Goal: Register for event/course

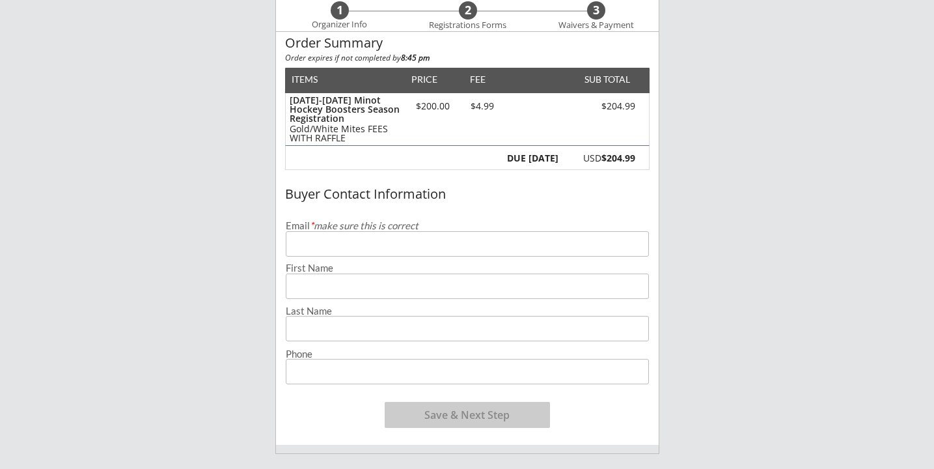
scroll to position [109, 0]
click at [348, 250] on input "email" at bounding box center [467, 242] width 363 height 25
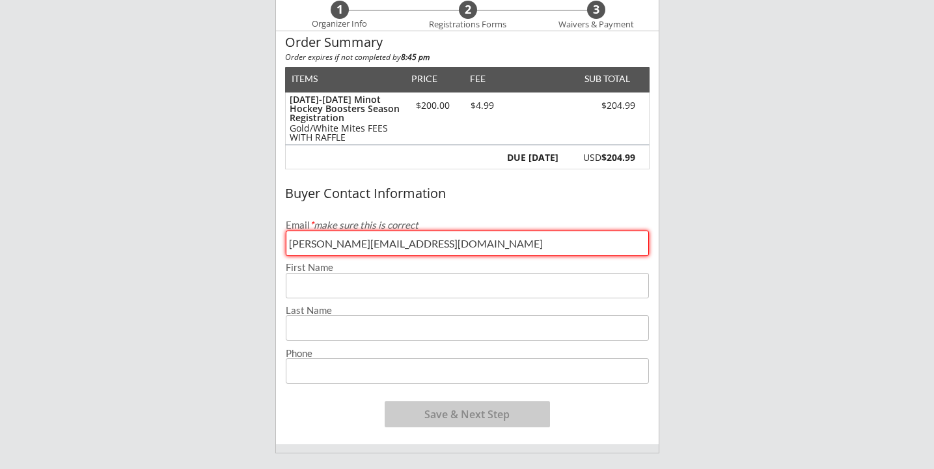
type input "[PERSON_NAME][EMAIL_ADDRESS][DOMAIN_NAME]"
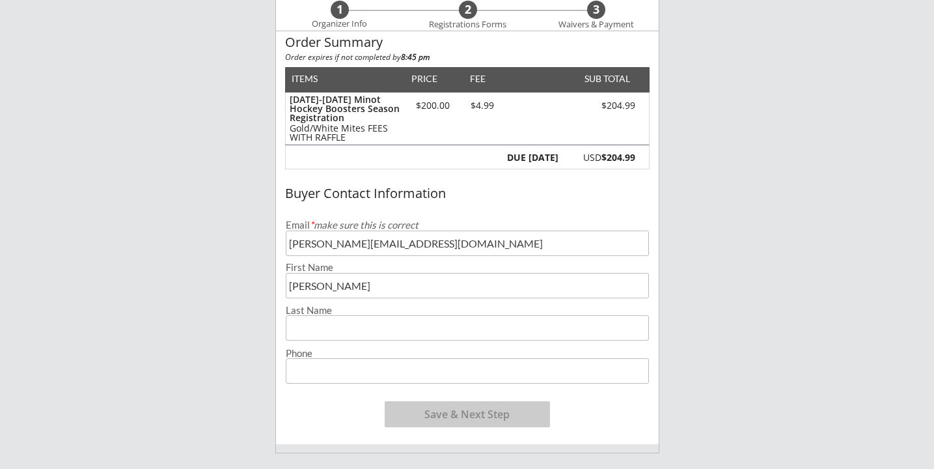
type input "[PERSON_NAME]"
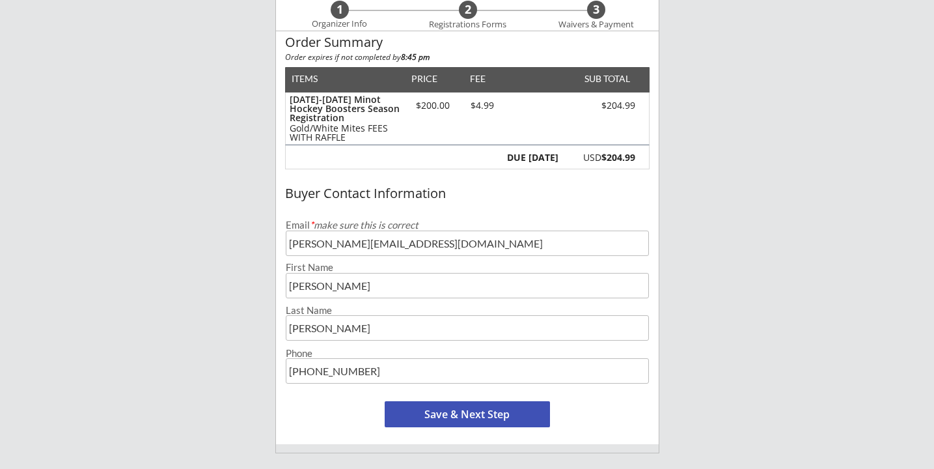
type input "[PHONE_NUMBER]"
click at [448, 417] on button "Save & Next Step" at bounding box center [467, 414] width 165 height 26
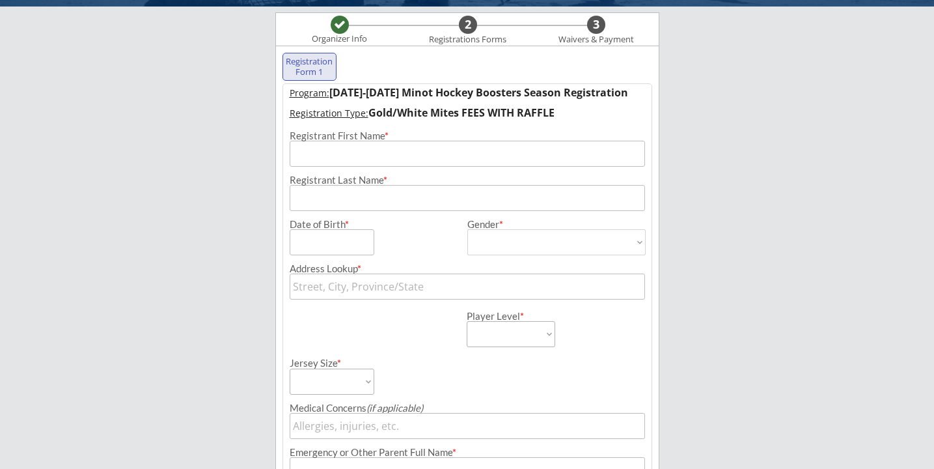
scroll to position [94, 0]
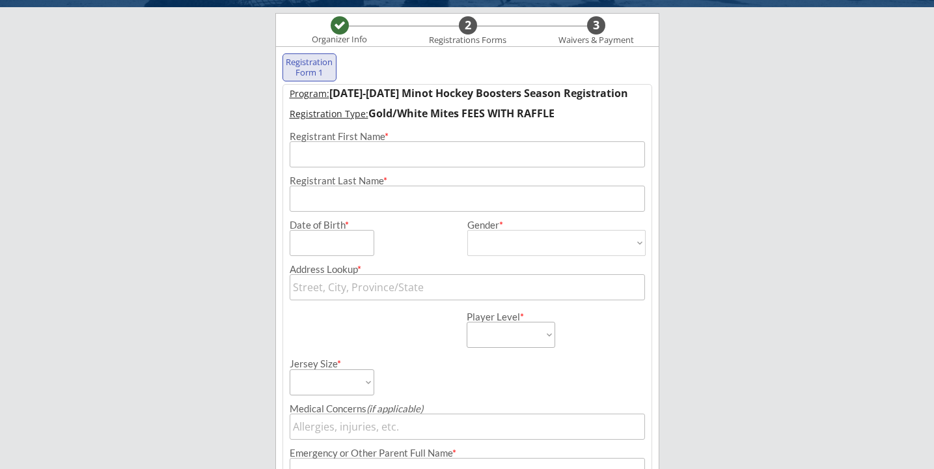
click at [367, 158] on input "input" at bounding box center [467, 154] width 355 height 26
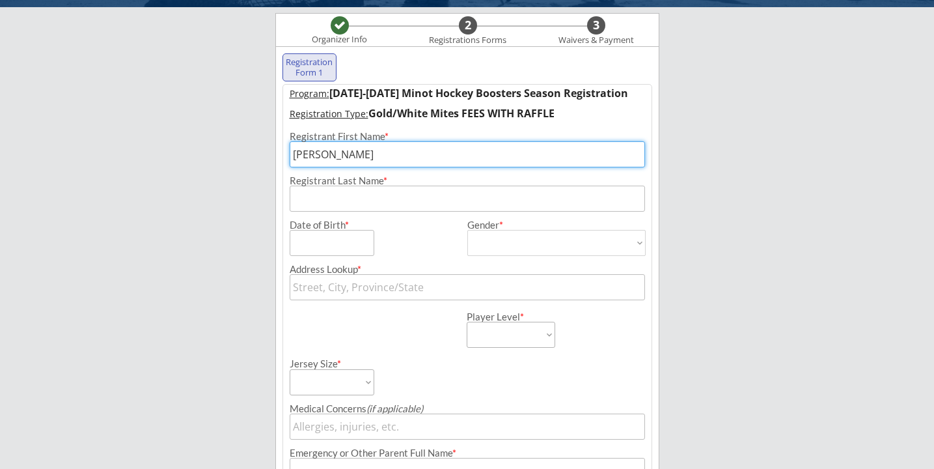
type input "[PERSON_NAME]"
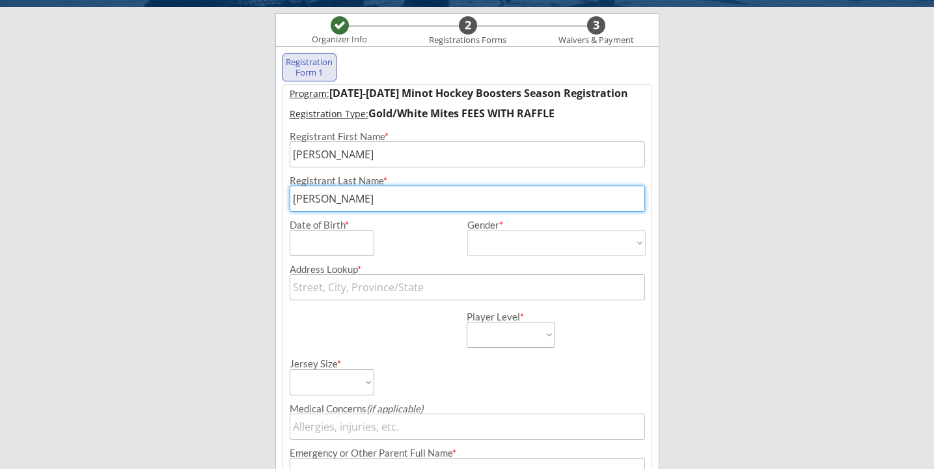
type input "[PERSON_NAME]"
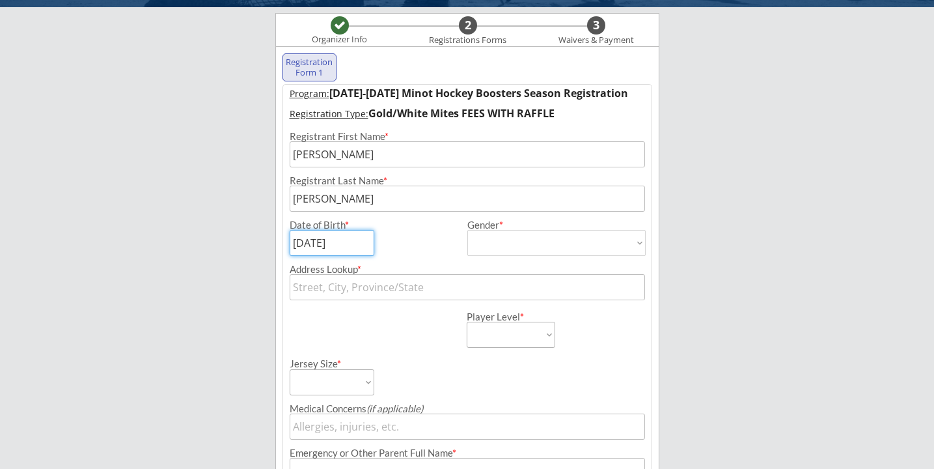
type input "[DATE]"
click at [511, 242] on select "[DEMOGRAPHIC_DATA] [DEMOGRAPHIC_DATA]" at bounding box center [556, 243] width 178 height 26
select select ""[DEMOGRAPHIC_DATA]""
click at [467, 230] on select "[DEMOGRAPHIC_DATA] [DEMOGRAPHIC_DATA]" at bounding box center [556, 243] width 178 height 26
type input "[DEMOGRAPHIC_DATA]"
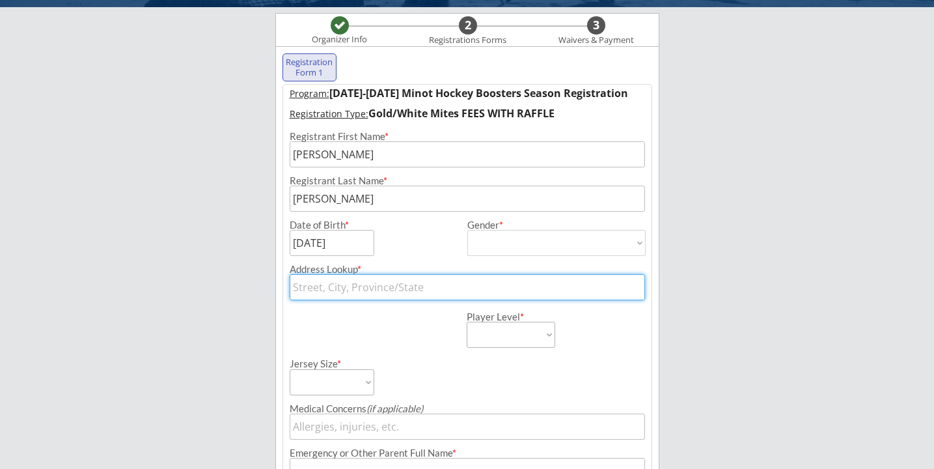
click at [338, 291] on input "text" at bounding box center [467, 287] width 355 height 26
type input "140"
type input "[STREET_ADDRESS]"
type input "1408"
type input "[STREET_ADDRESS]"
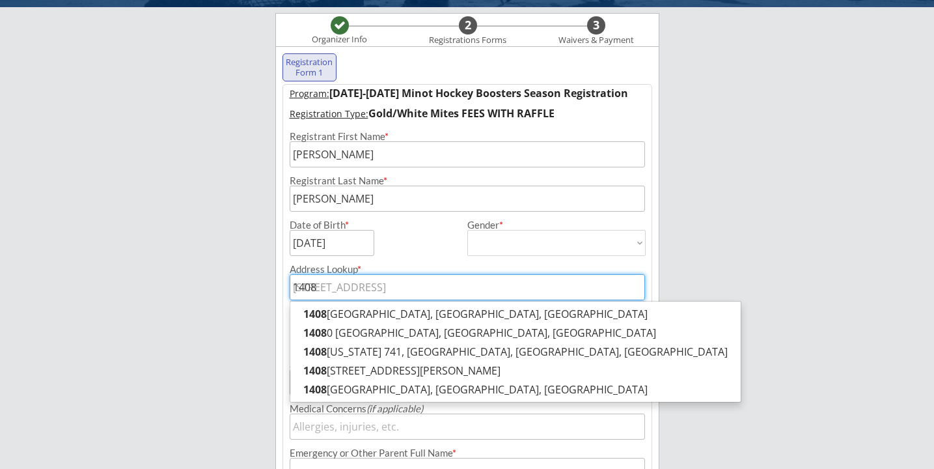
type input "1408"
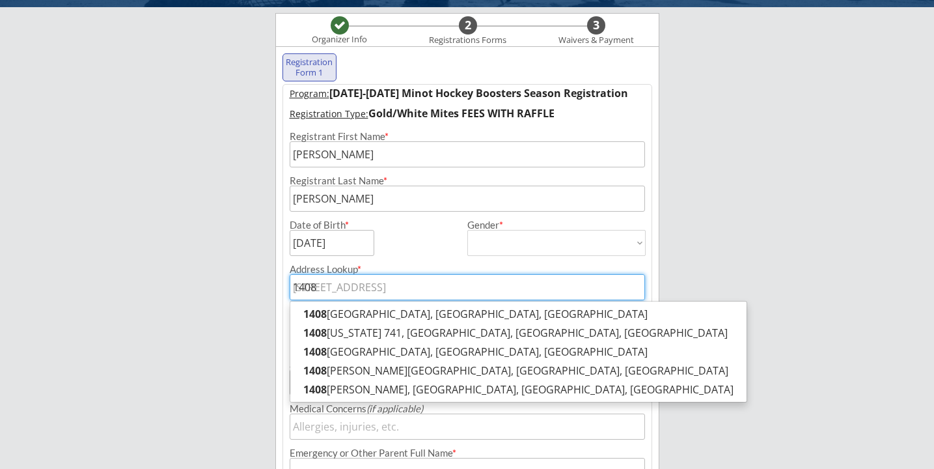
type input "1408 d"
type input "[STREET_ADDRESS]"
type input "1408 de"
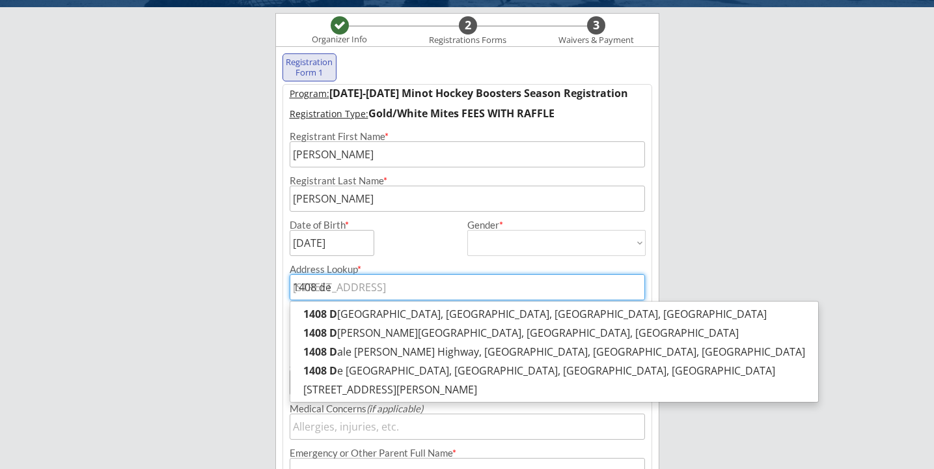
type input "1408 deb"
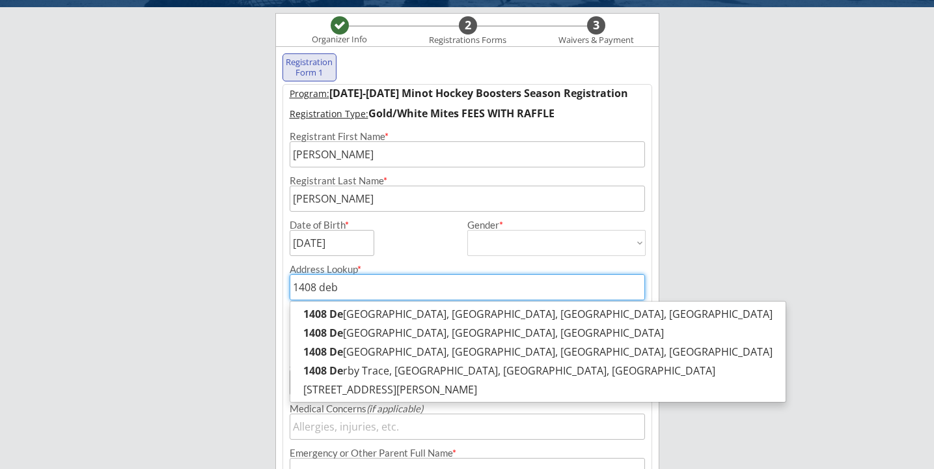
type input "[STREET_ADDRESS][PERSON_NAME]"
type input "1408 debb"
type input "[STREET_ADDRESS][PERSON_NAME]"
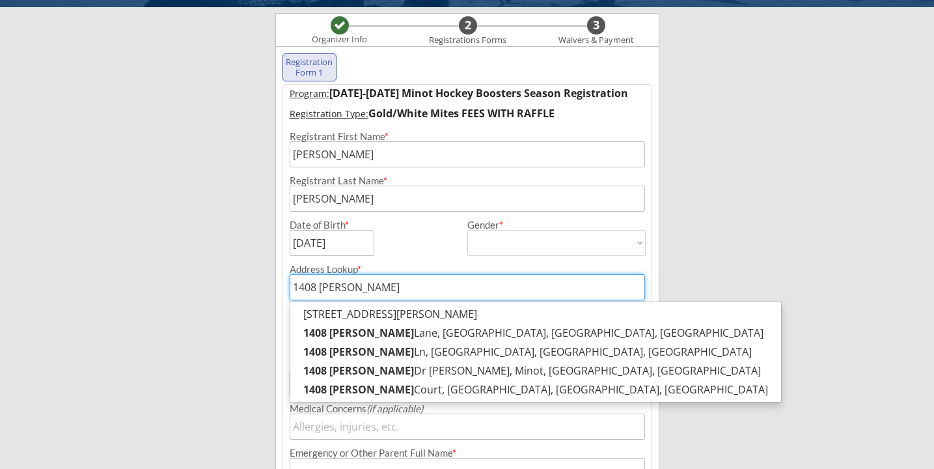
type input "1408 [PERSON_NAME]"
type input "[STREET_ADDRESS][PERSON_NAME][PERSON_NAME]"
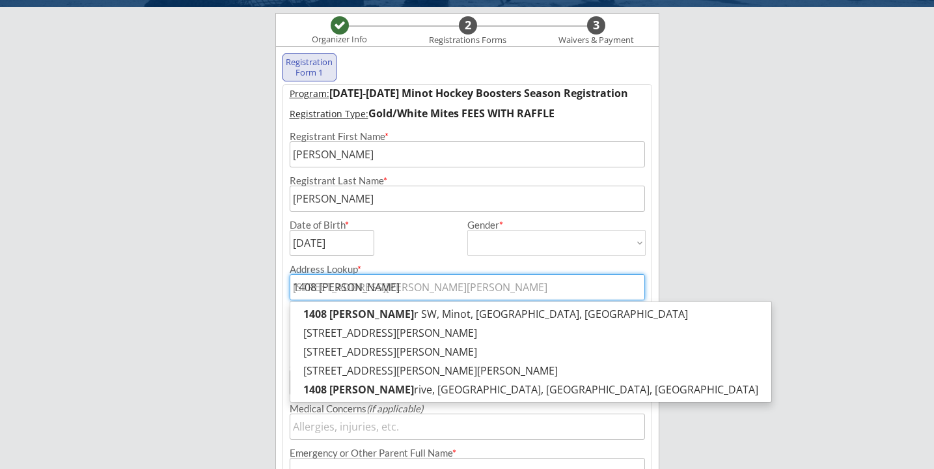
type input "1408 [PERSON_NAME] dr"
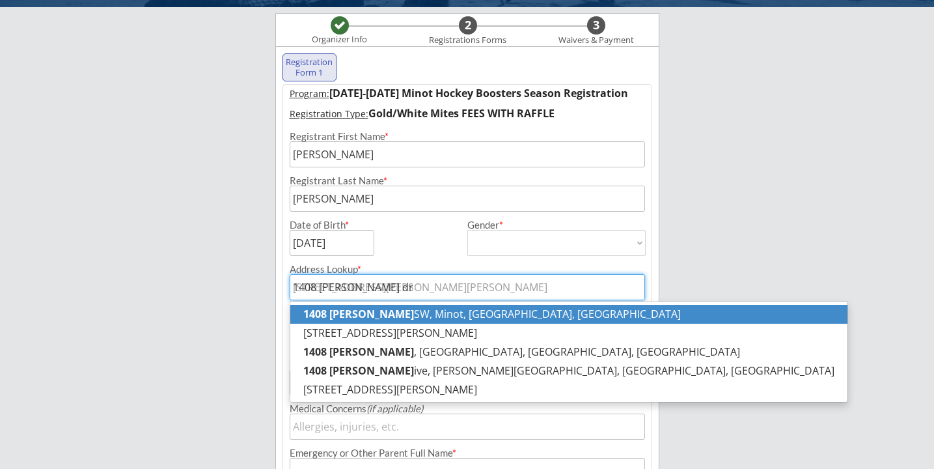
click at [348, 316] on strong "1408 [PERSON_NAME]" at bounding box center [358, 314] width 111 height 14
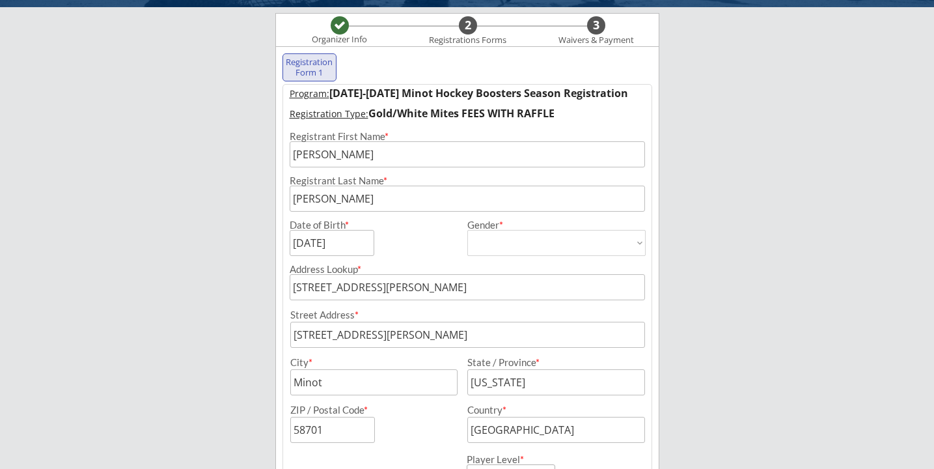
type input "[STREET_ADDRESS][PERSON_NAME]"
click at [433, 421] on div "ZIP / Postal Code *" at bounding box center [370, 424] width 172 height 38
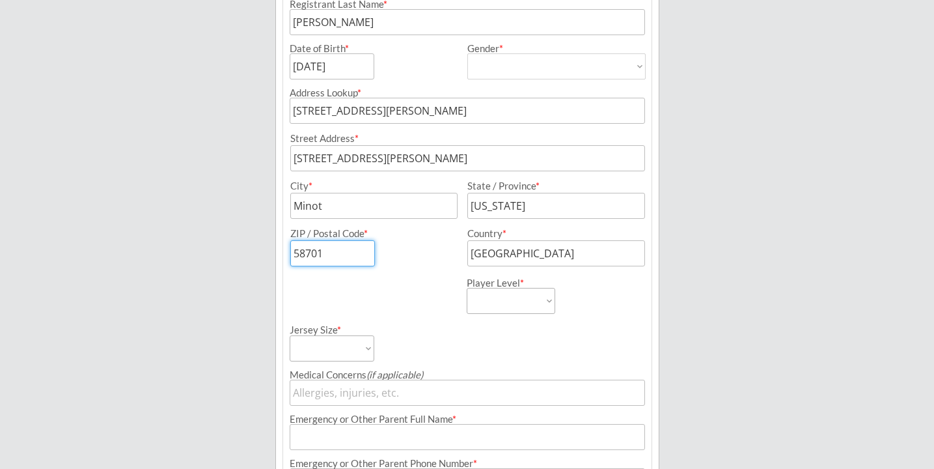
scroll to position [274, 0]
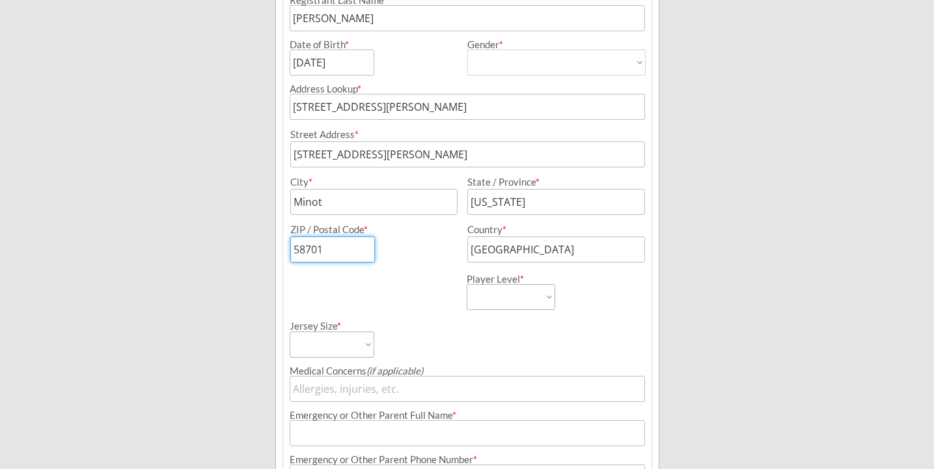
click at [495, 288] on select "Learn to Play Boys Learn to Play Girls Maroon Mites Gold/White Mites Squirts Pe…" at bounding box center [511, 297] width 89 height 26
select select ""Gold/White Mites""
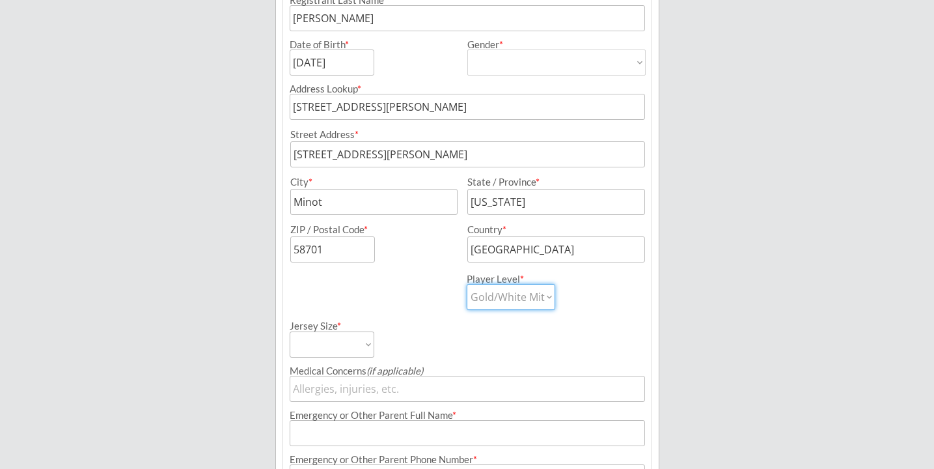
click at [467, 284] on select "Learn to Play Boys Learn to Play Girls Maroon Mites Gold/White Mites Squirts Pe…" at bounding box center [511, 297] width 89 height 26
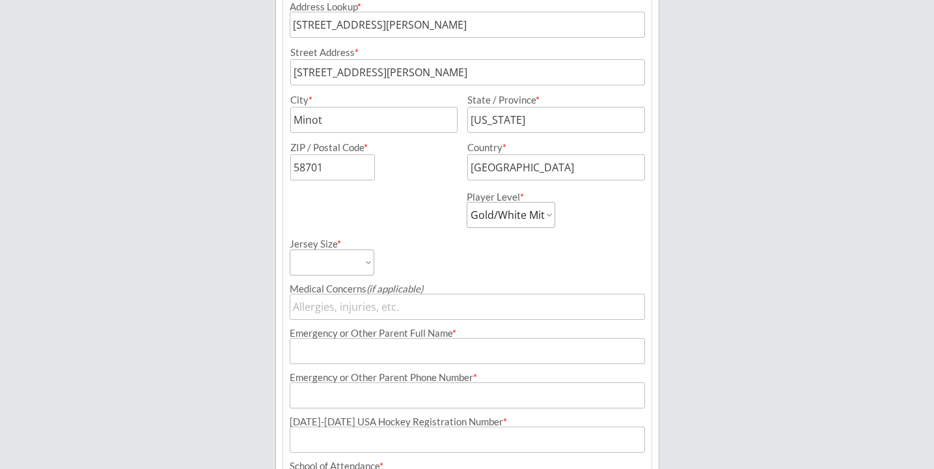
click at [359, 264] on select "Adult Small Adult Medium Adult Large Adult XL Goalie Cut" at bounding box center [332, 262] width 85 height 26
click at [290, 249] on select "Adult Small Adult Medium Adult Large Adult XL Goalie Cut" at bounding box center [332, 262] width 85 height 26
click at [347, 265] on select "Adult Small Adult Medium Adult Large Adult XL Goalie Cut" at bounding box center [332, 262] width 85 height 26
select select ""Adult Medium""
click at [290, 249] on select "Adult Small Adult Medium Adult Large Adult XL Goalie Cut" at bounding box center [332, 262] width 85 height 26
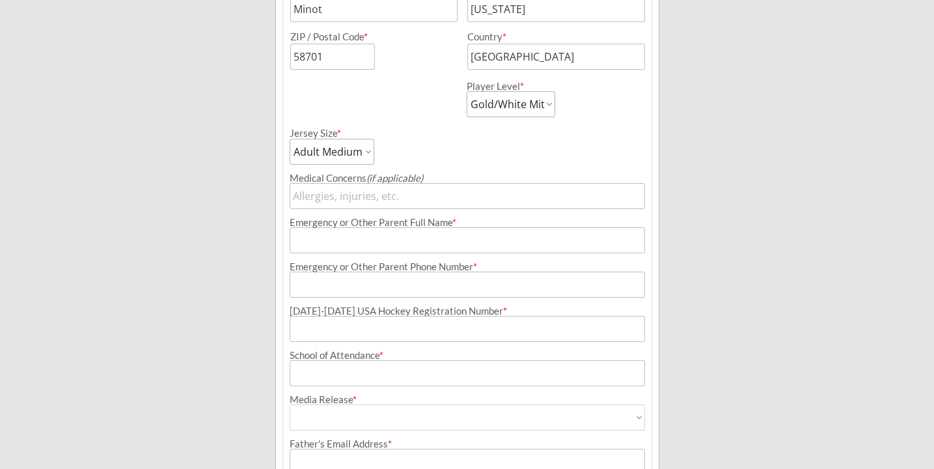
scroll to position [471, 0]
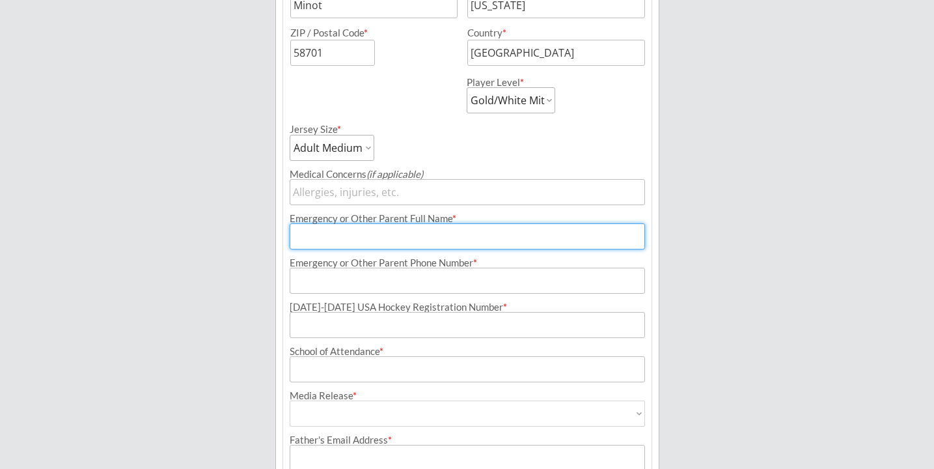
click at [373, 241] on input "input" at bounding box center [467, 236] width 355 height 26
type input "[PERSON_NAME]"
click at [385, 286] on input "input" at bounding box center [467, 281] width 355 height 26
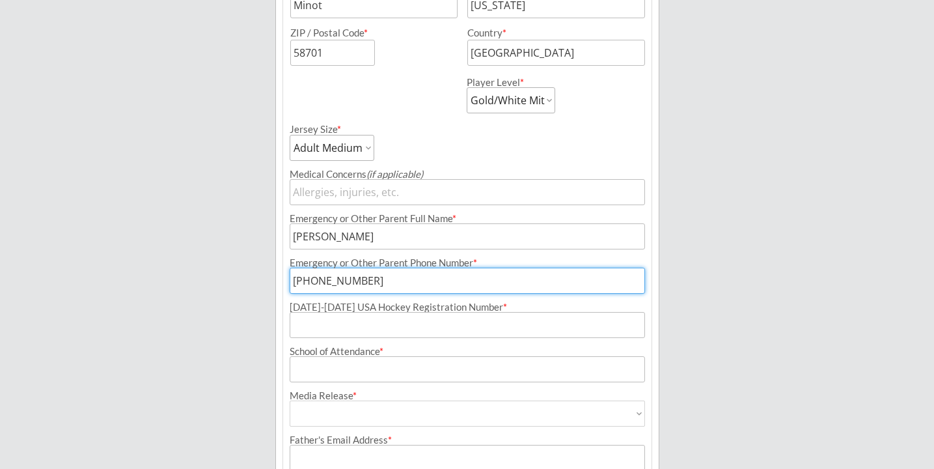
type input "[PHONE_NUMBER]"
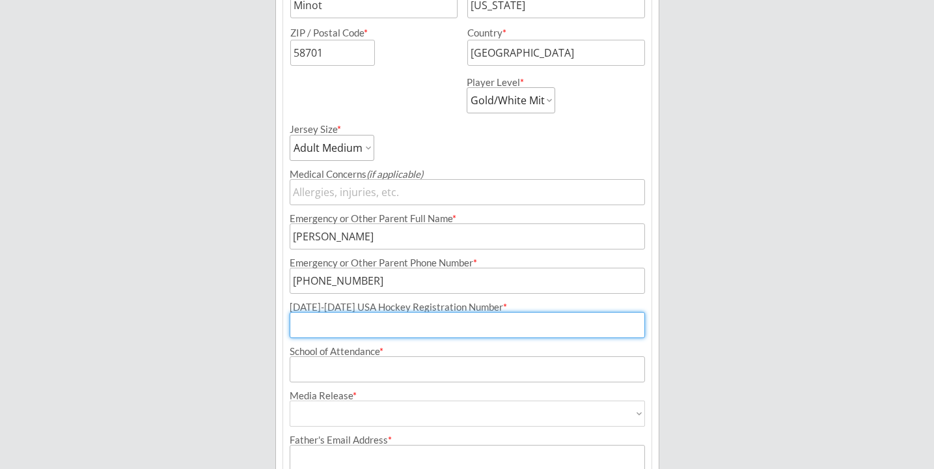
click at [410, 328] on input "input" at bounding box center [467, 325] width 355 height 26
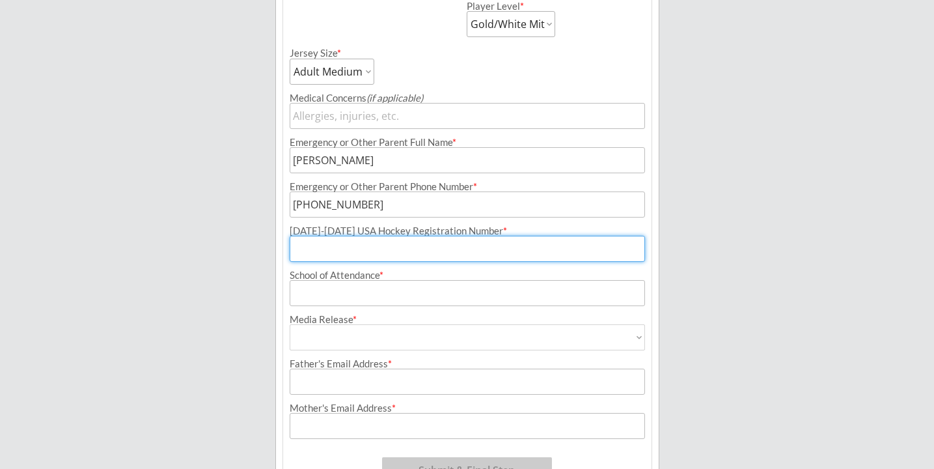
scroll to position [548, 0]
paste input "245606391MANNS"
type input "245606391MANNS"
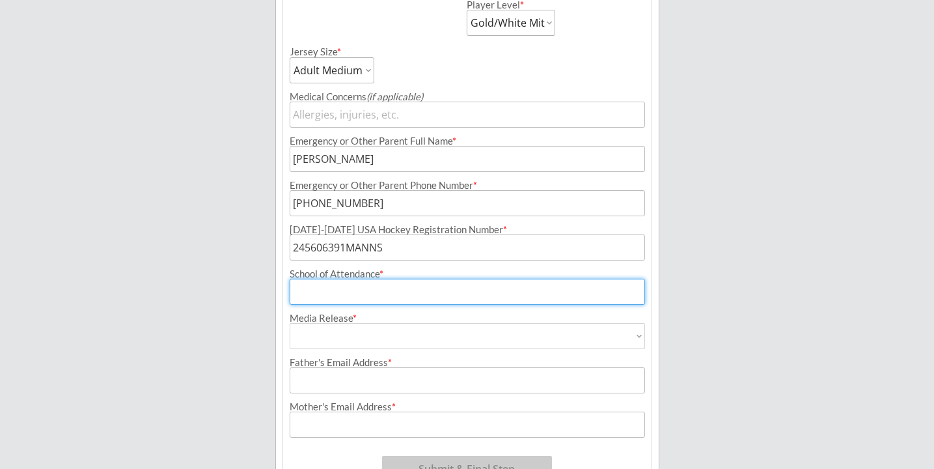
click at [404, 296] on input "input" at bounding box center [467, 292] width 355 height 26
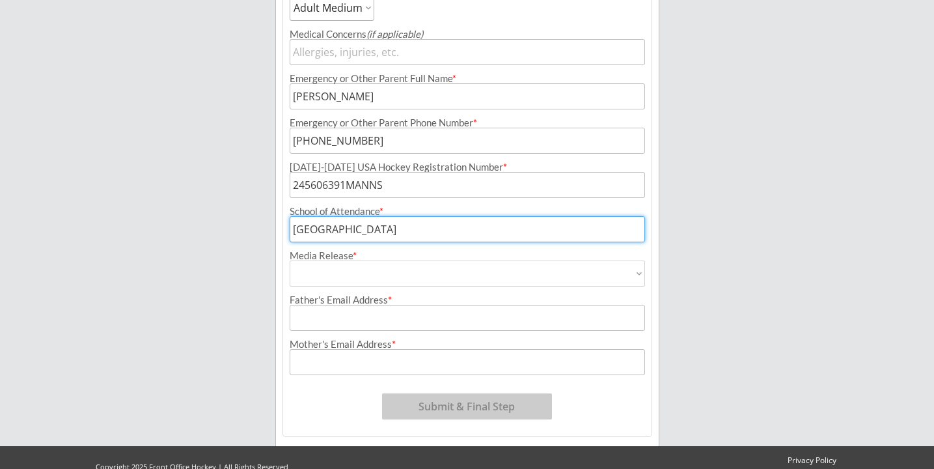
type input "[GEOGRAPHIC_DATA]"
click at [348, 268] on select "Yes No" at bounding box center [467, 273] width 355 height 26
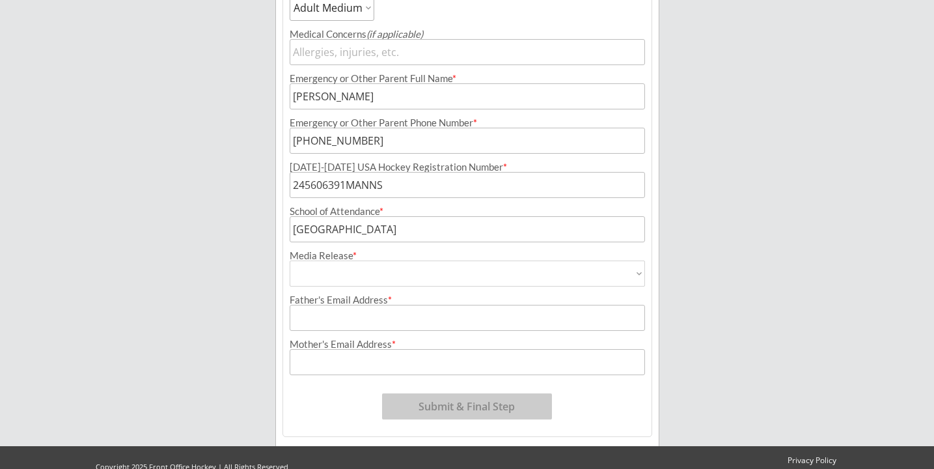
select select ""Yes""
click at [290, 260] on select "Yes No" at bounding box center [467, 273] width 355 height 26
type input "Yes"
click at [347, 329] on input "input" at bounding box center [467, 318] width 355 height 26
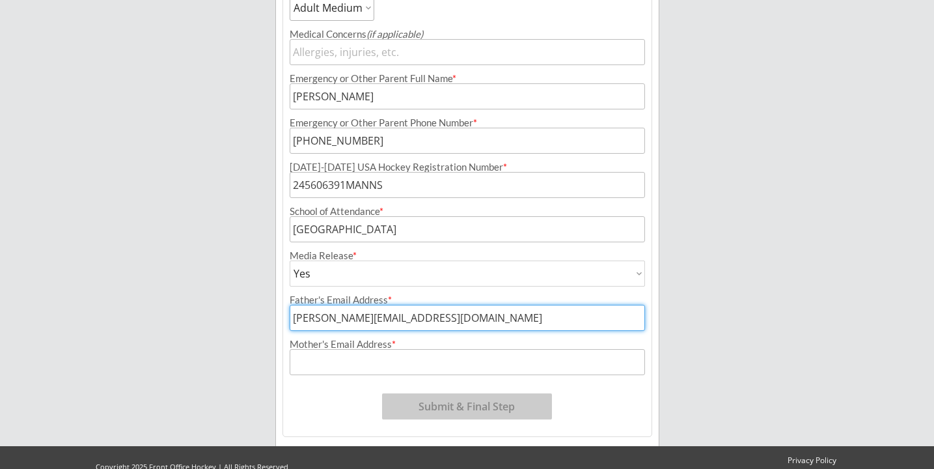
type input "[PERSON_NAME][EMAIL_ADDRESS][DOMAIN_NAME]"
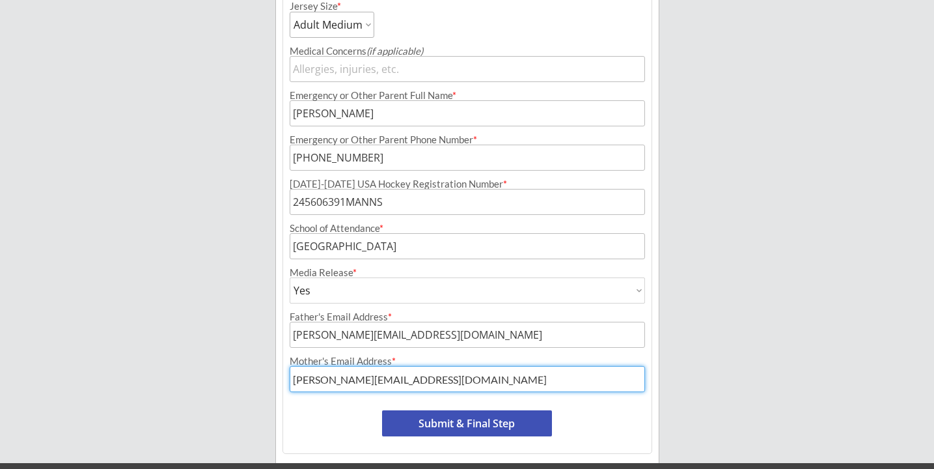
scroll to position [632, 0]
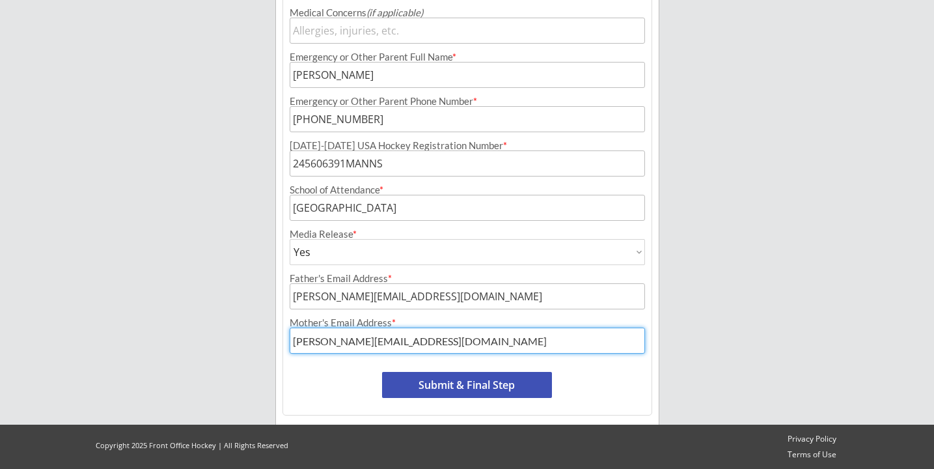
type input "[PERSON_NAME][EMAIL_ADDRESS][DOMAIN_NAME]"
click at [462, 381] on button "Submit & Final Step" at bounding box center [467, 385] width 170 height 26
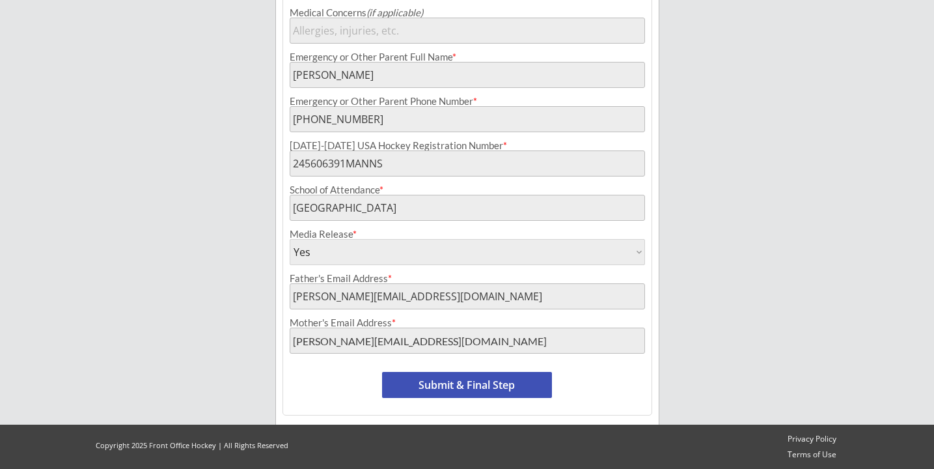
click at [458, 383] on button "Submit & Final Step" at bounding box center [467, 385] width 170 height 26
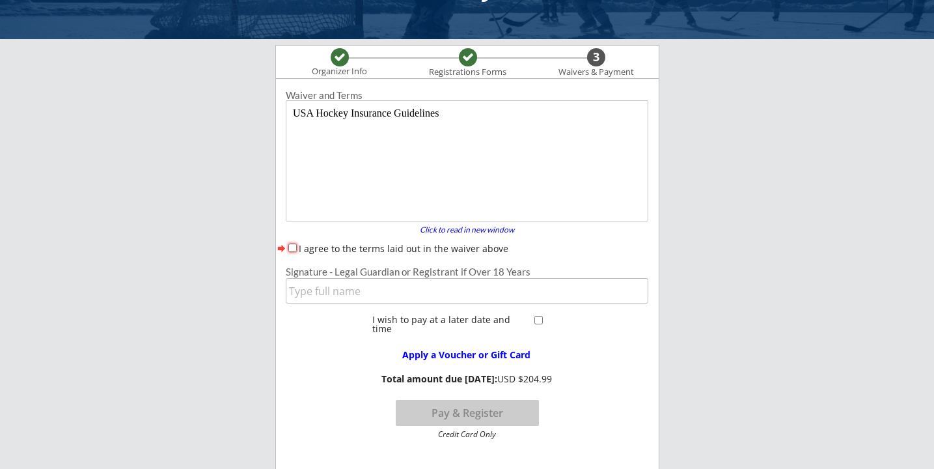
scroll to position [43, 0]
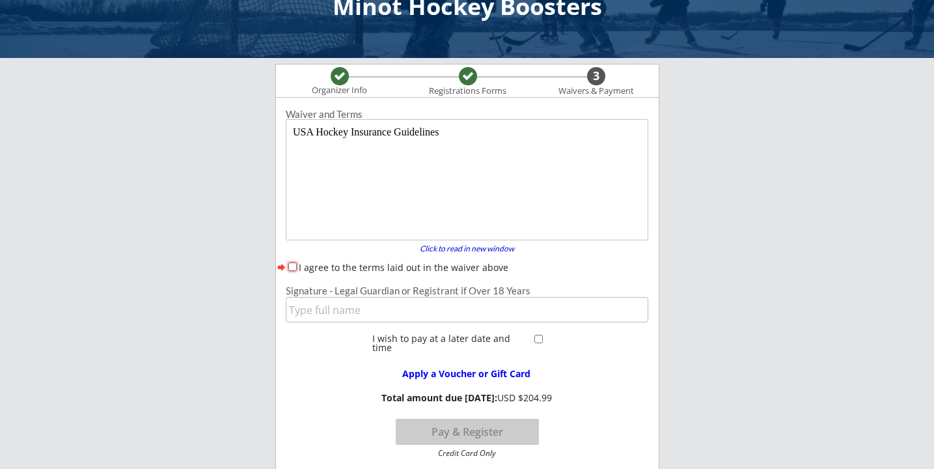
click at [355, 168] on body "USA Hockey Insurance Guidelines" at bounding box center [468, 181] width 352 height 111
click at [438, 248] on div "Click to read in new window" at bounding box center [467, 249] width 111 height 8
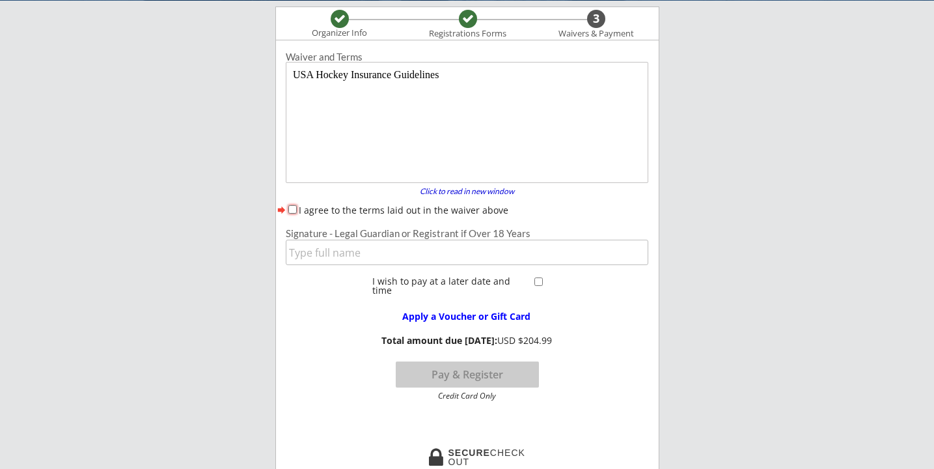
click at [291, 208] on input "I agree to the terms laid out in the waiver above" at bounding box center [292, 209] width 8 height 8
checkbox input "true"
click at [316, 249] on input "input" at bounding box center [467, 252] width 363 height 25
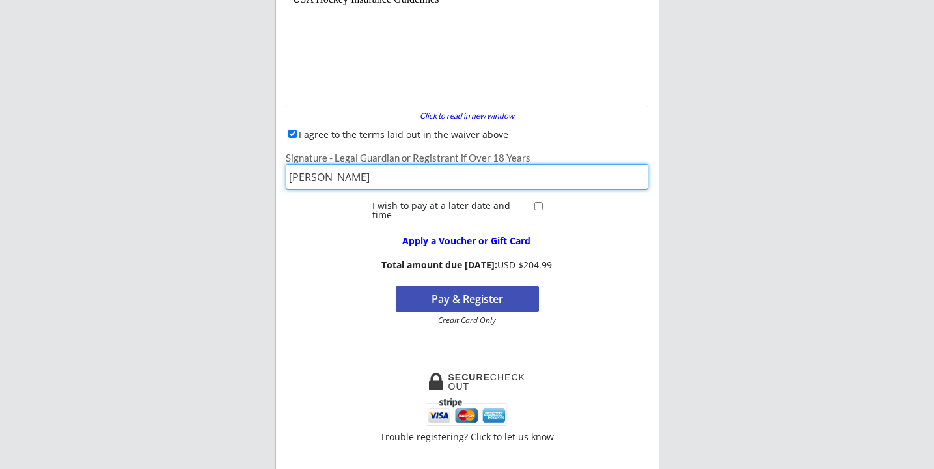
scroll to position [176, 0]
type input "[PERSON_NAME]"
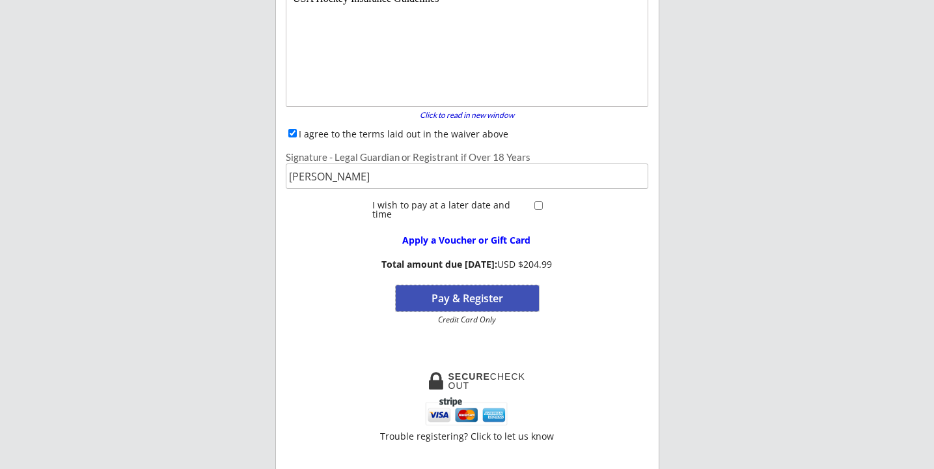
click at [439, 303] on button "Pay & Register" at bounding box center [467, 298] width 143 height 26
